Goal: Task Accomplishment & Management: Complete application form

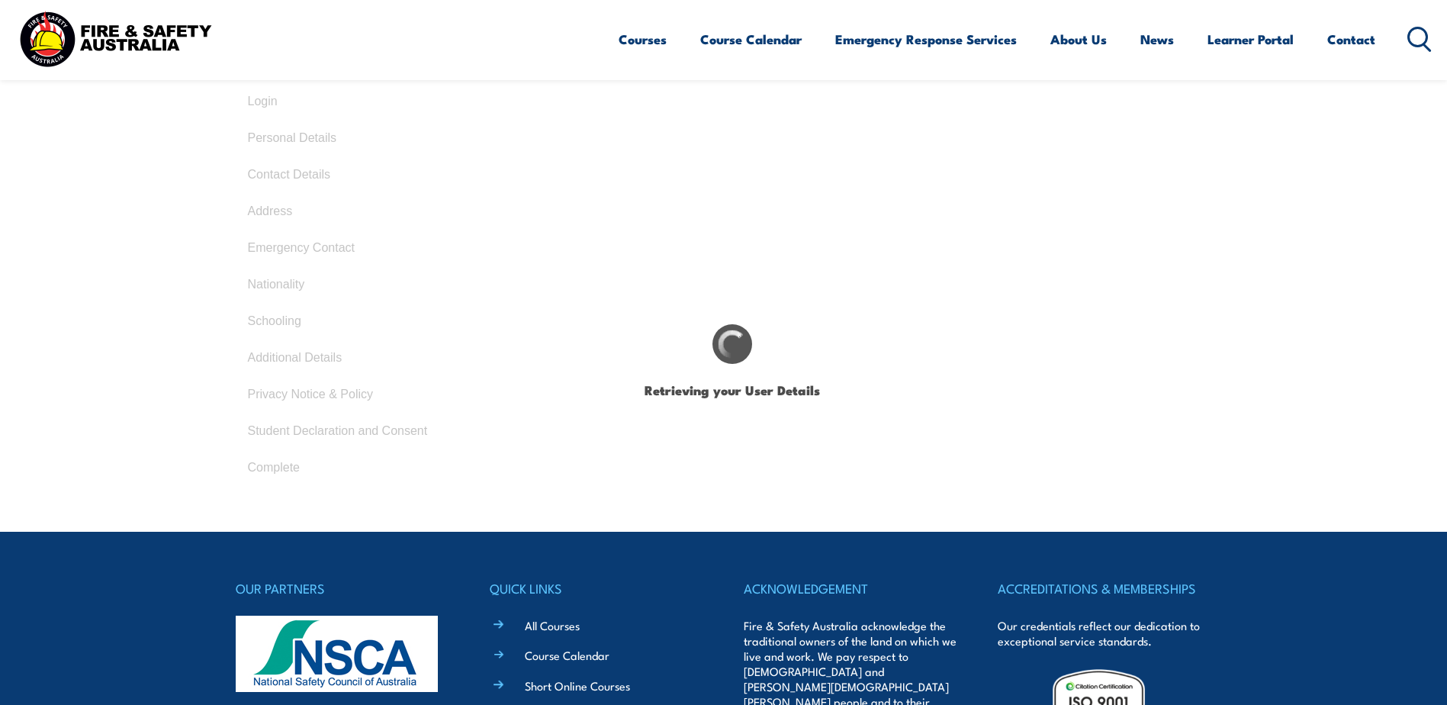
select select "Mr"
type input "[PERSON_NAME]"
type input "Dato"
type input "[DATE]"
type input "QM2V6FV66F"
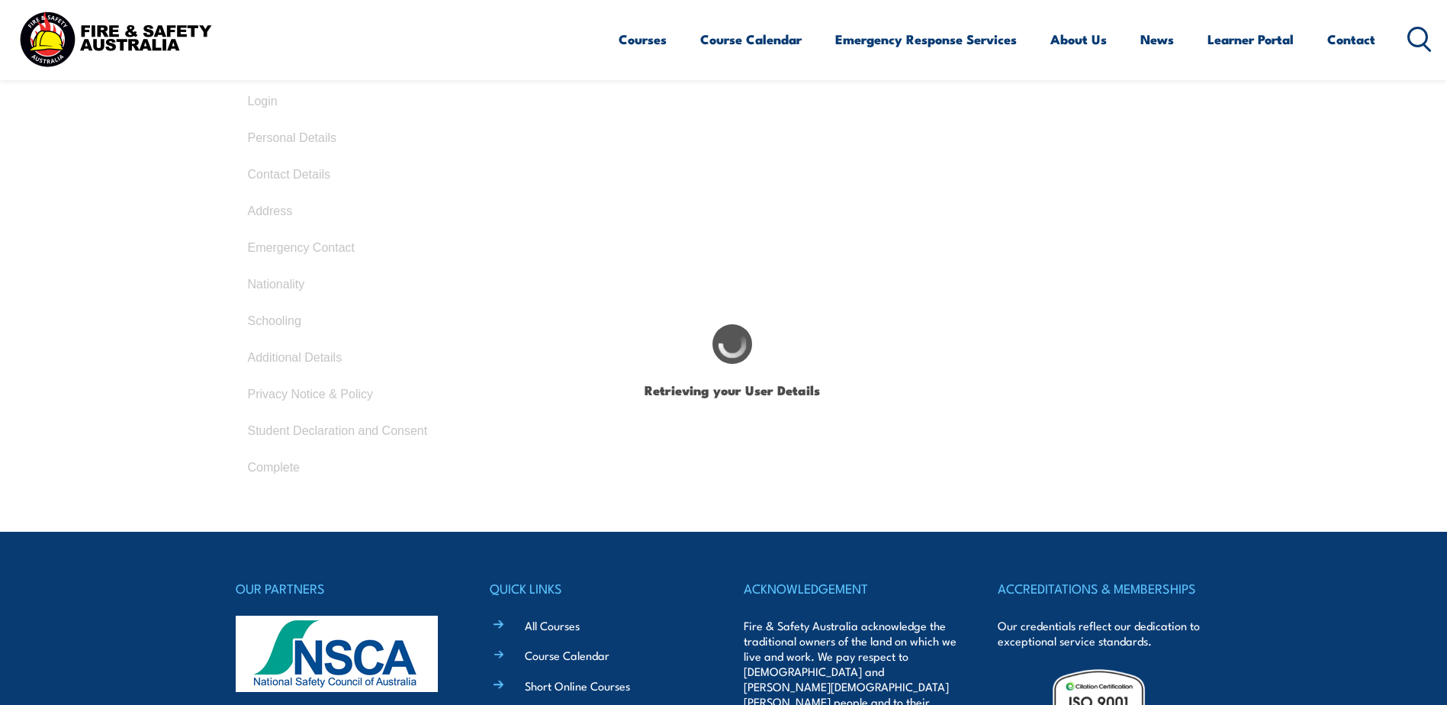
select select "M"
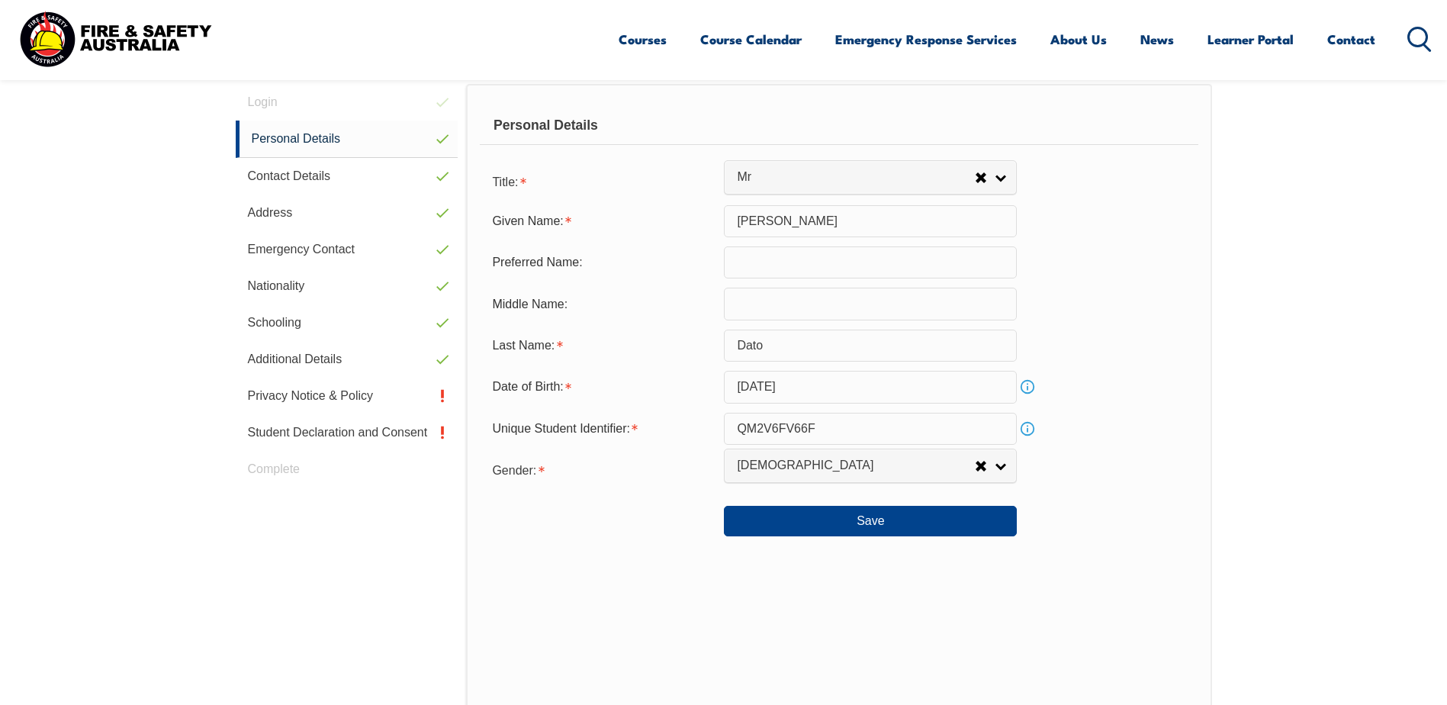
scroll to position [416, 0]
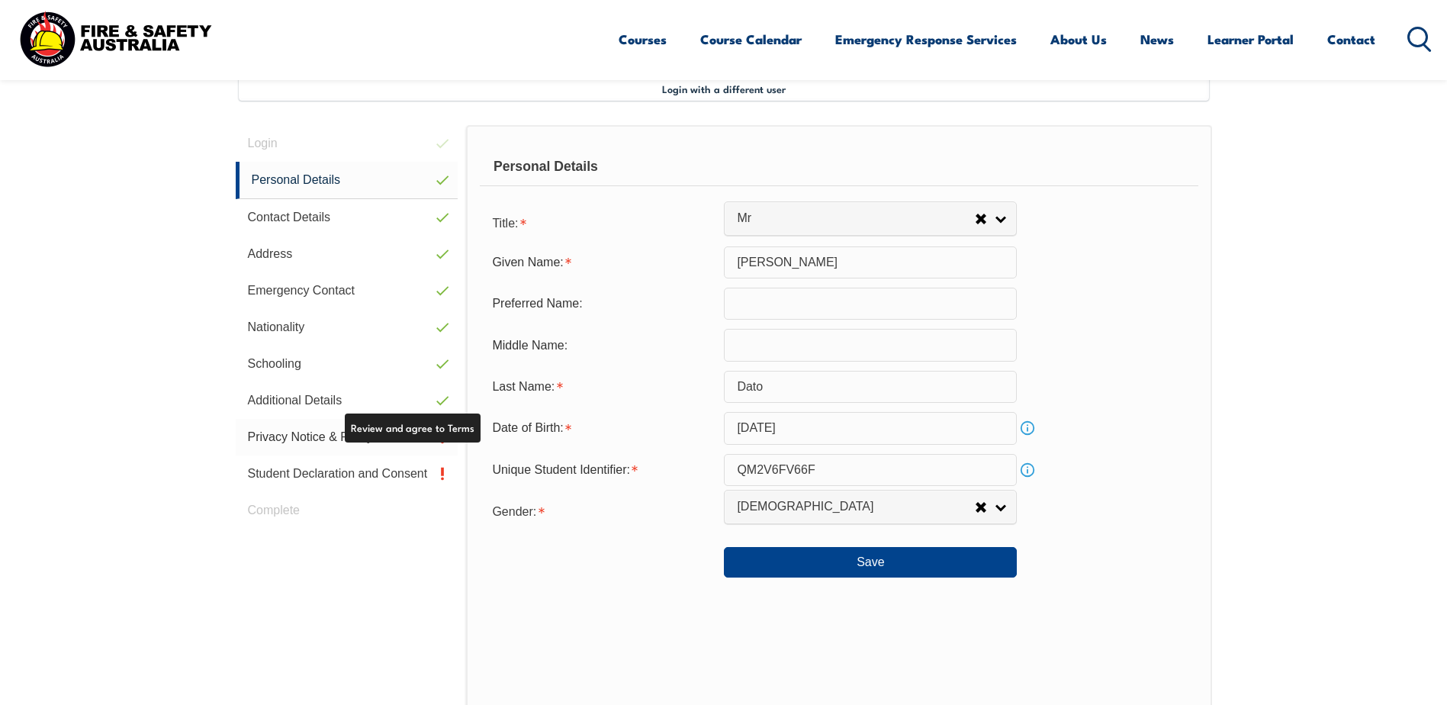
click at [323, 439] on link "Privacy Notice & Policy" at bounding box center [347, 437] width 223 height 37
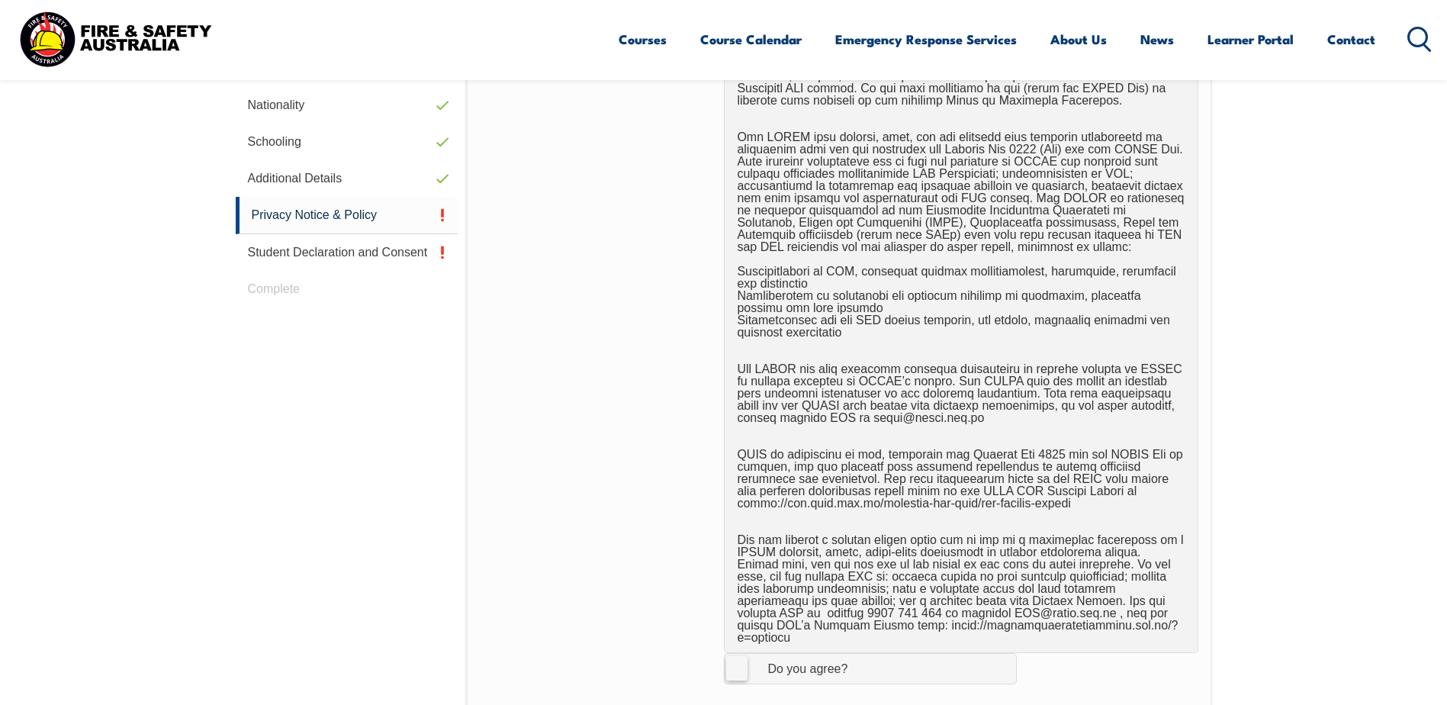
scroll to position [797, 0]
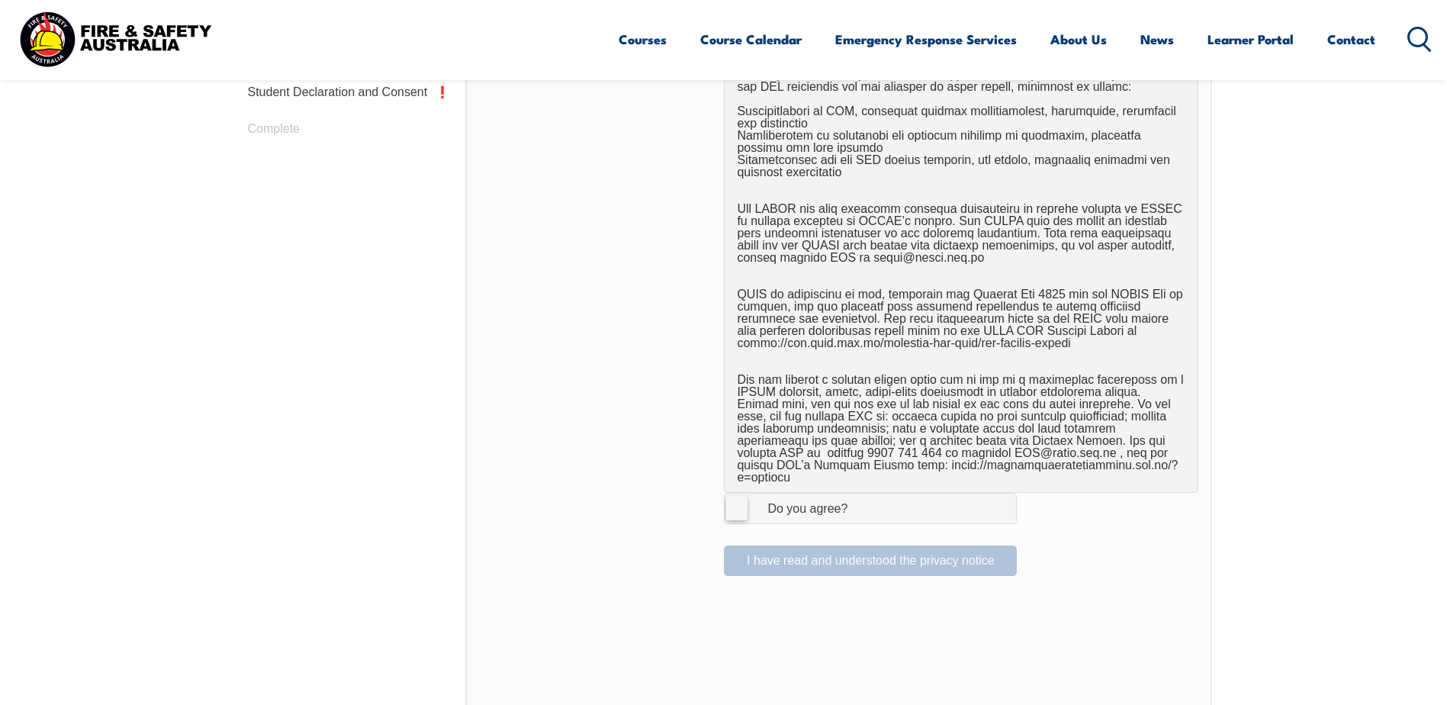
click at [742, 497] on label "I Agree Do you agree?" at bounding box center [870, 508] width 293 height 31
click at [860, 497] on input "I Agree Do you agree?" at bounding box center [873, 508] width 26 height 29
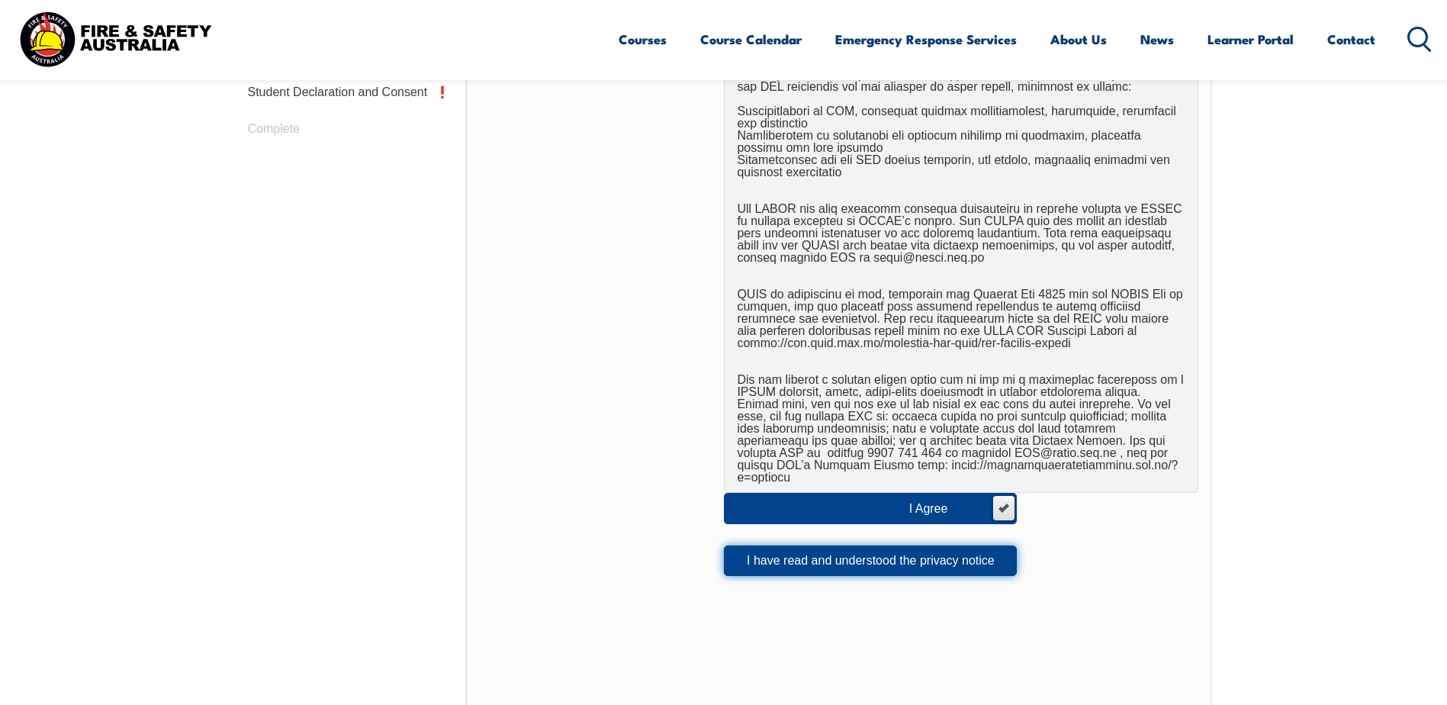
click at [838, 553] on button "I have read and understood the privacy notice" at bounding box center [870, 560] width 293 height 31
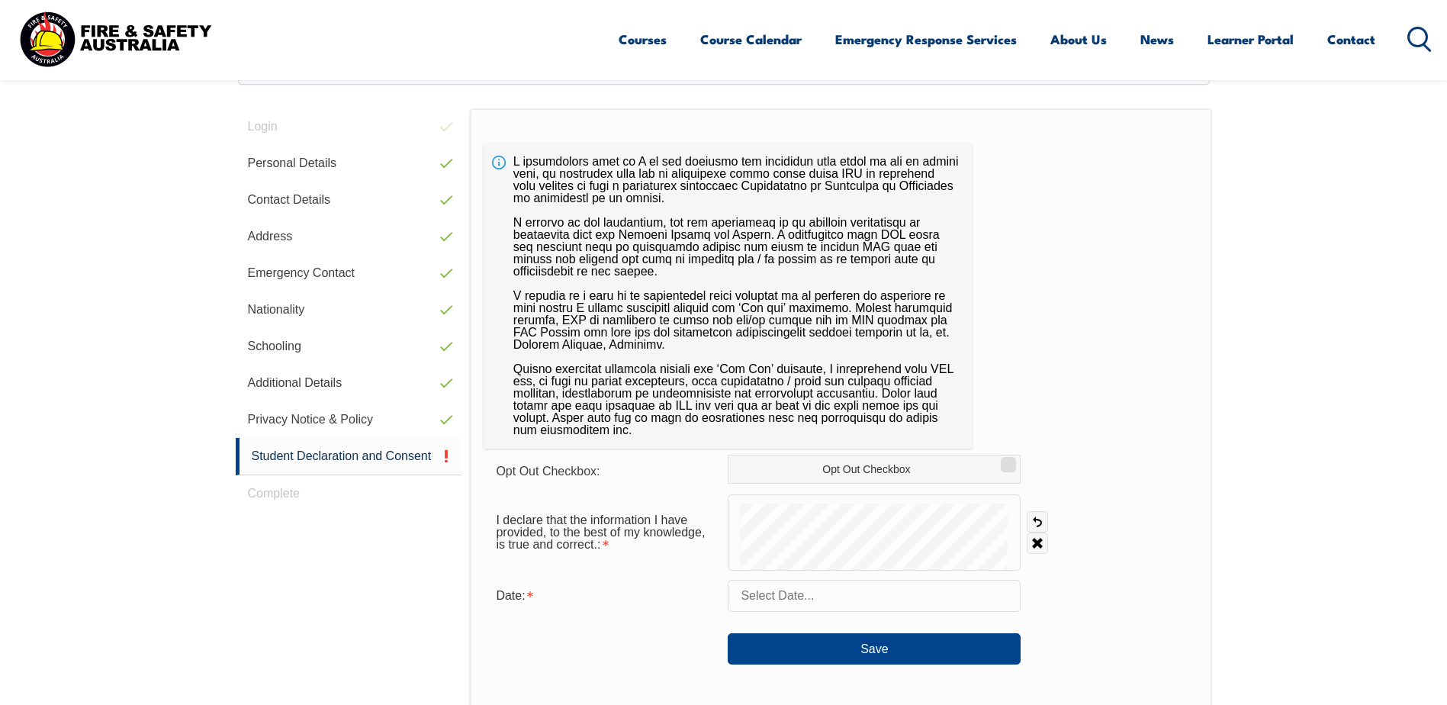
scroll to position [416, 0]
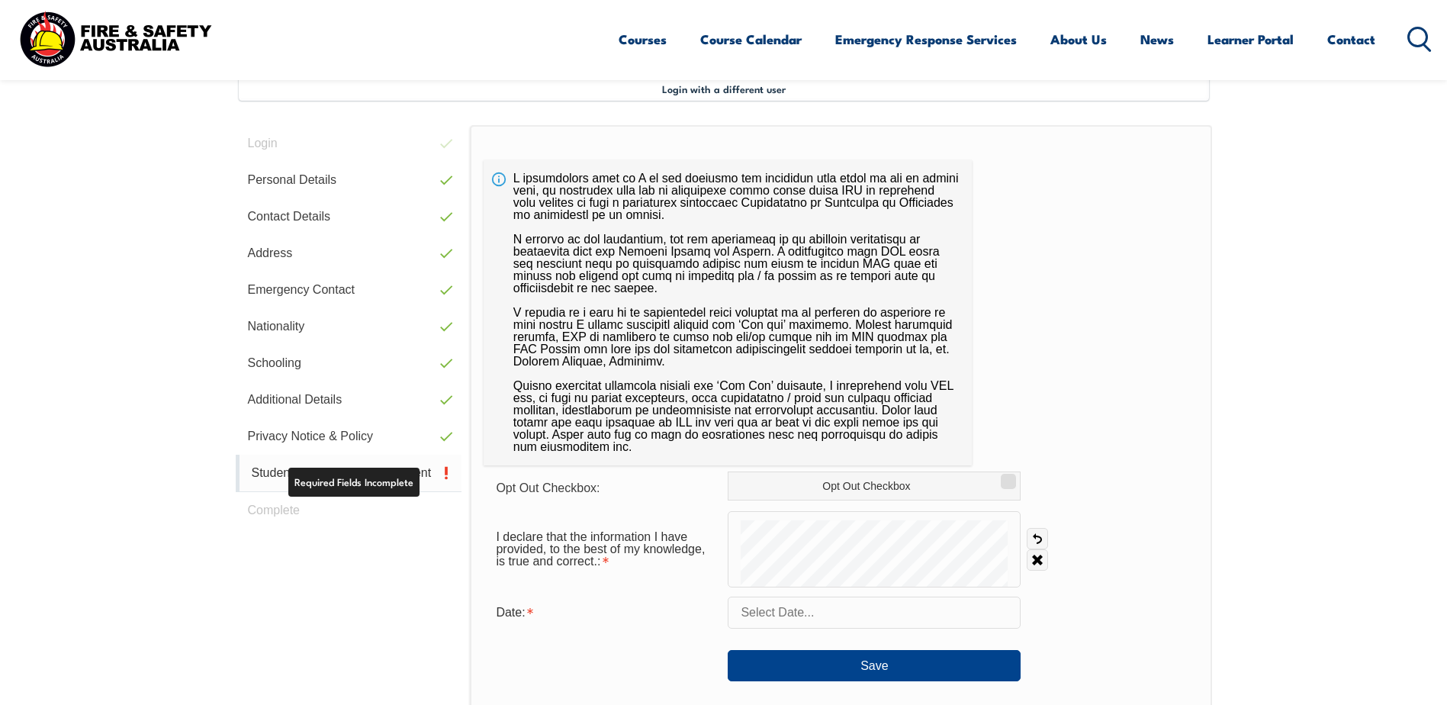
click at [264, 473] on link "Student Declaration and Consent" at bounding box center [349, 473] width 227 height 37
click at [885, 622] on input "text" at bounding box center [874, 613] width 293 height 32
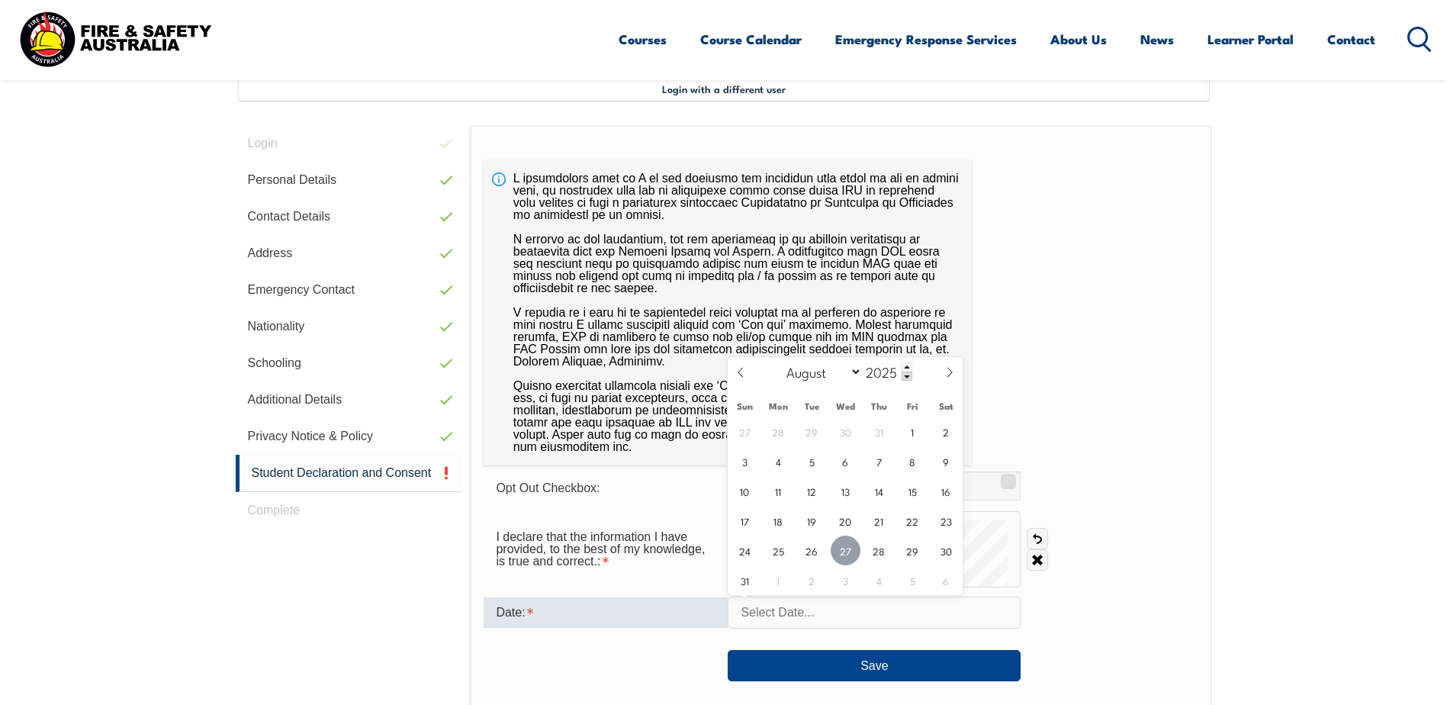
click at [841, 552] on span "27" at bounding box center [846, 551] width 30 height 30
type input "[DATE]"
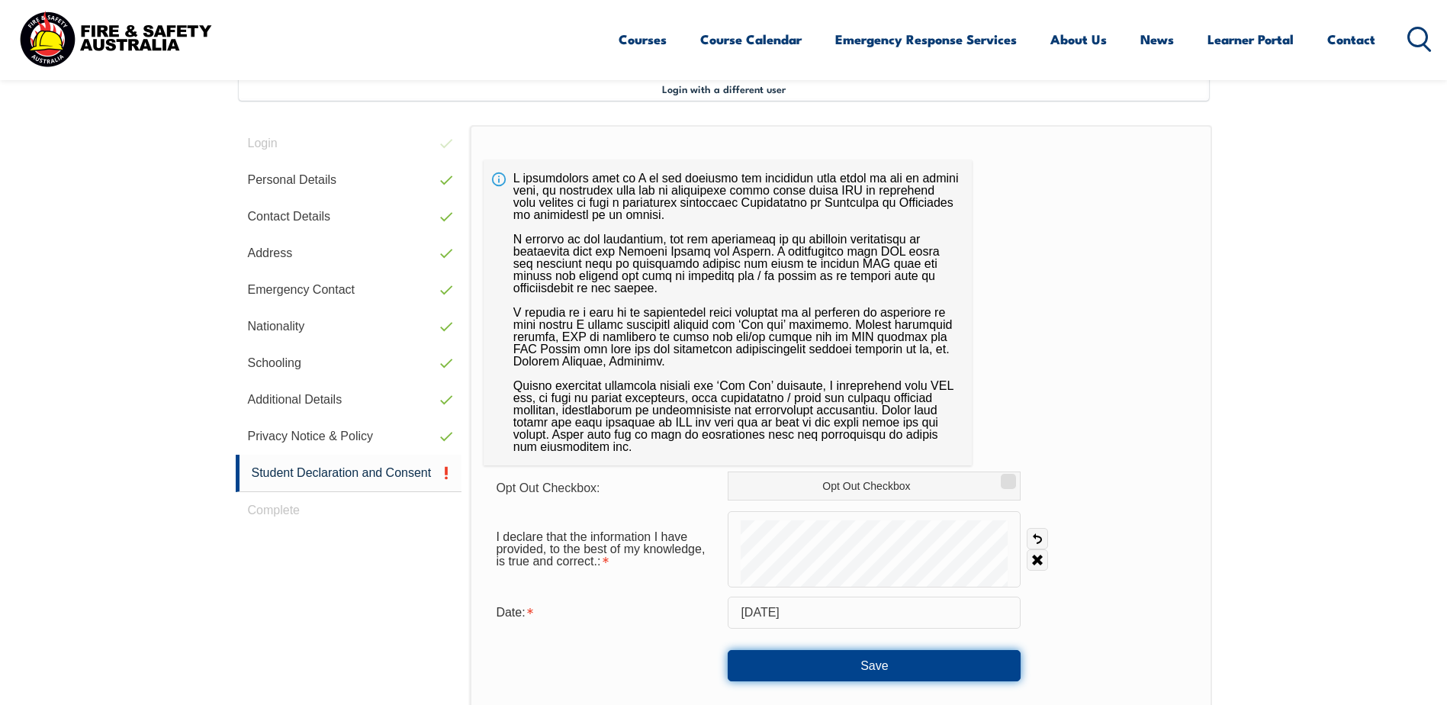
click at [884, 665] on button "Save" at bounding box center [874, 665] width 293 height 31
